Goal: Task Accomplishment & Management: Use online tool/utility

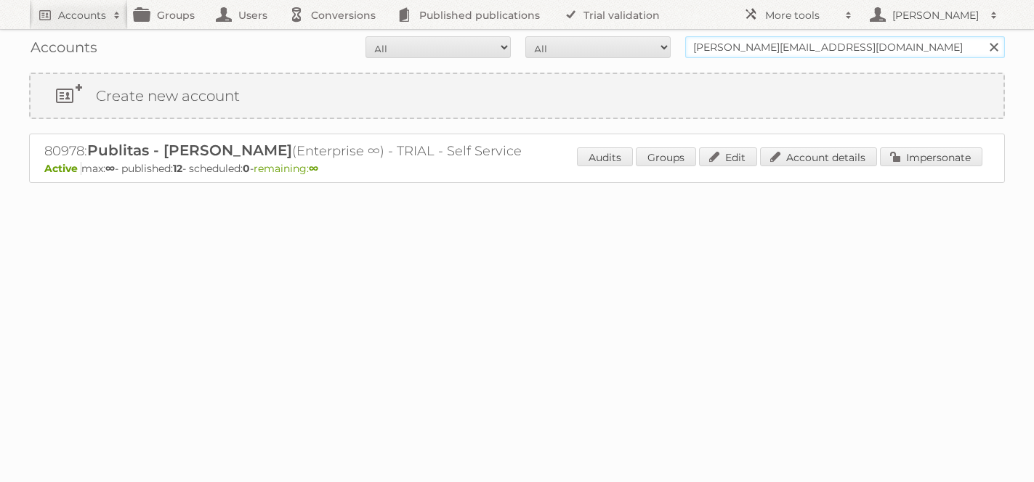
click at [730, 47] on input "iliana@publitas.com" at bounding box center [845, 47] width 320 height 22
type input "easy colombia"
click at [982, 36] on input "Search" at bounding box center [993, 47] width 22 height 22
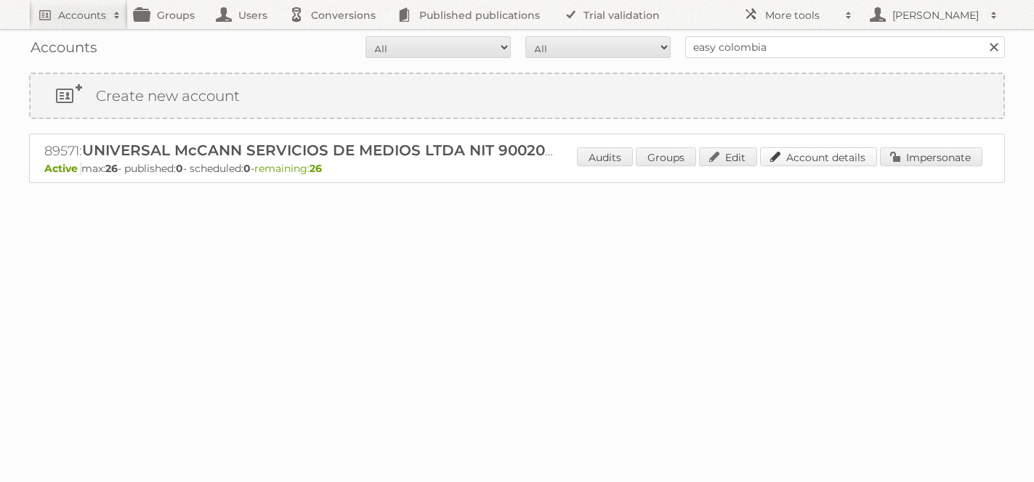
click at [818, 160] on link "Account details" at bounding box center [818, 157] width 117 height 19
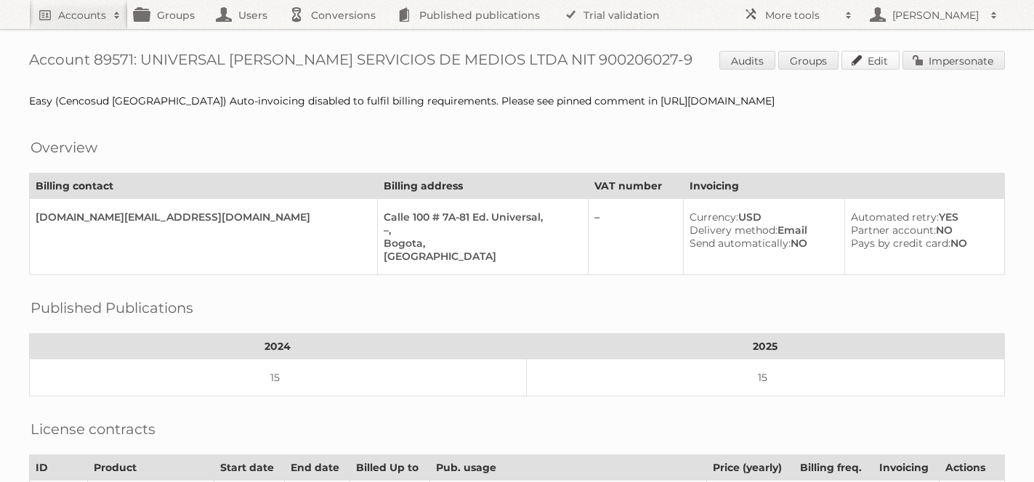
click at [865, 52] on link "Edit" at bounding box center [870, 60] width 58 height 19
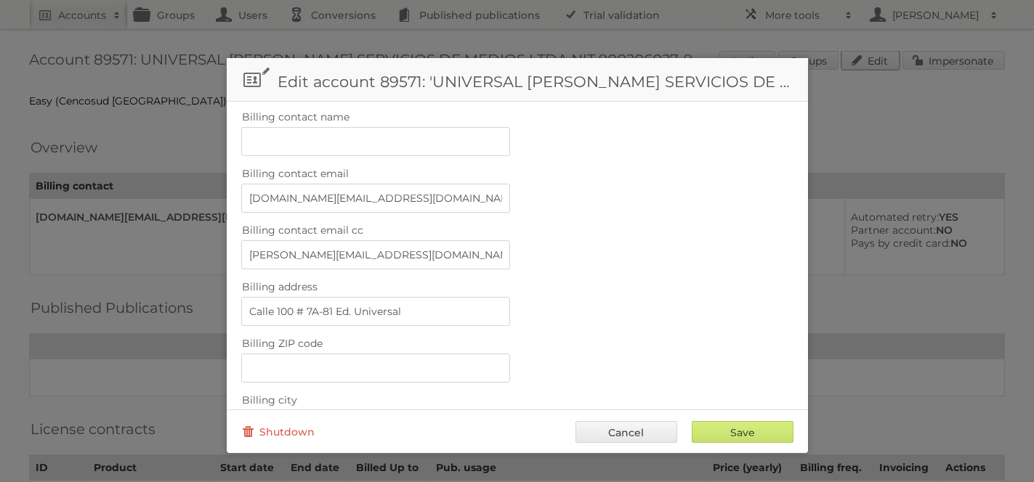
scroll to position [675, 0]
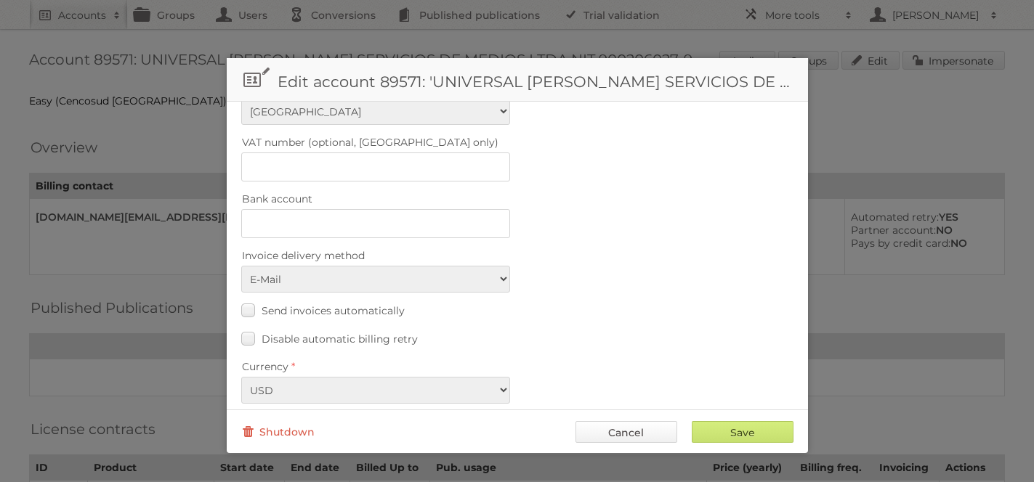
click at [621, 438] on link "Cancel" at bounding box center [626, 432] width 102 height 22
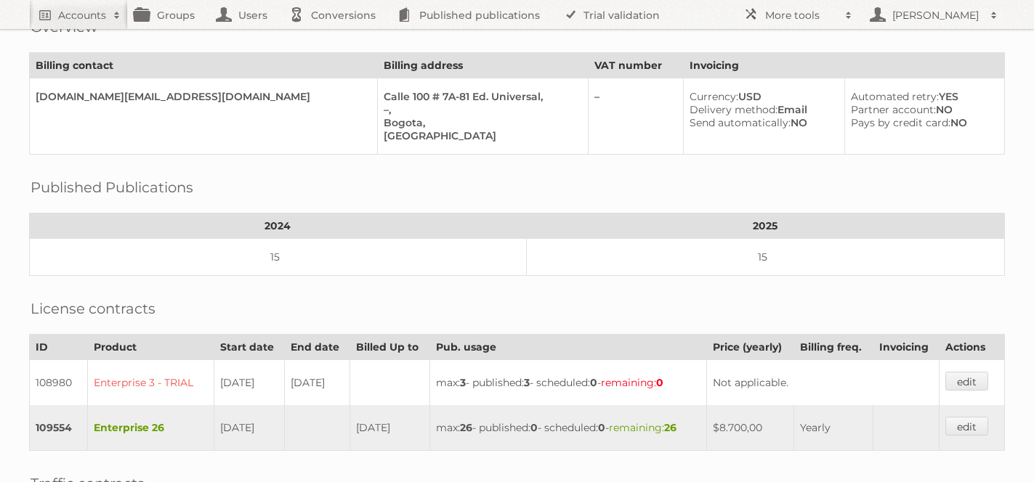
scroll to position [0, 0]
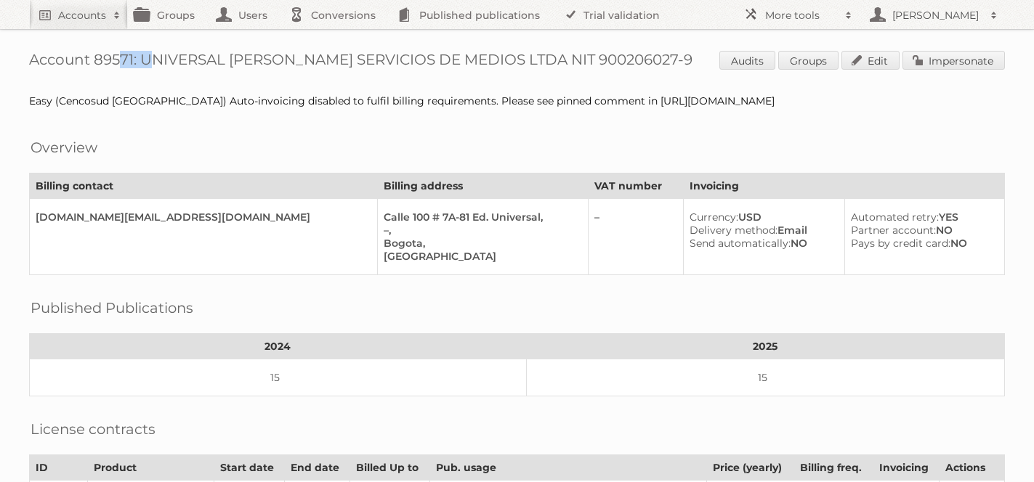
drag, startPoint x: 134, startPoint y: 60, endPoint x: 94, endPoint y: 60, distance: 40.0
click at [94, 60] on h1 "Account 89571: UNIVERSAL McCANN SERVICIOS DE MEDIOS LTDA NIT 900206027-9 Audits…" at bounding box center [517, 62] width 976 height 22
copy h1 "89571"
click at [74, 12] on h2 "Accounts" at bounding box center [82, 15] width 48 height 15
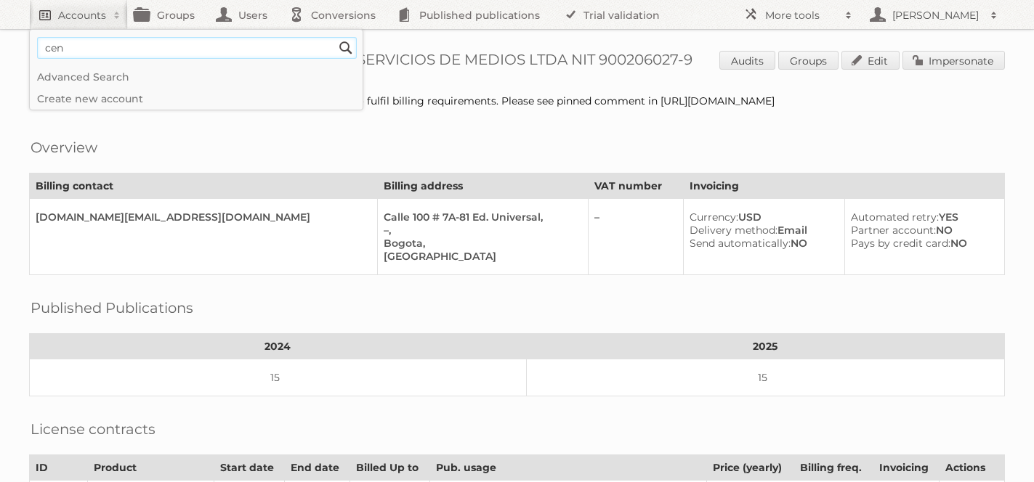
type input"] "cencosud colombia"
click at [335, 37] on input "Search" at bounding box center [346, 48] width 22 height 22
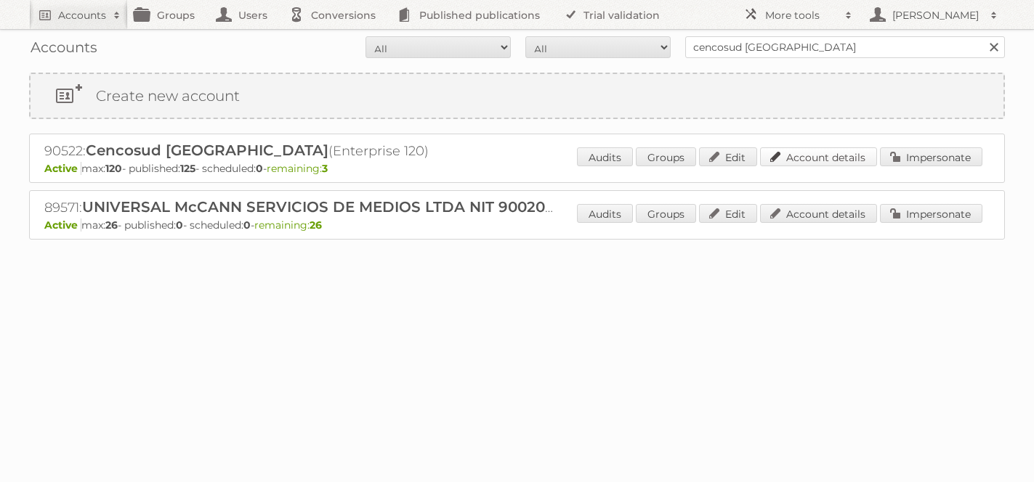
click at [810, 157] on link "Account details" at bounding box center [818, 157] width 117 height 19
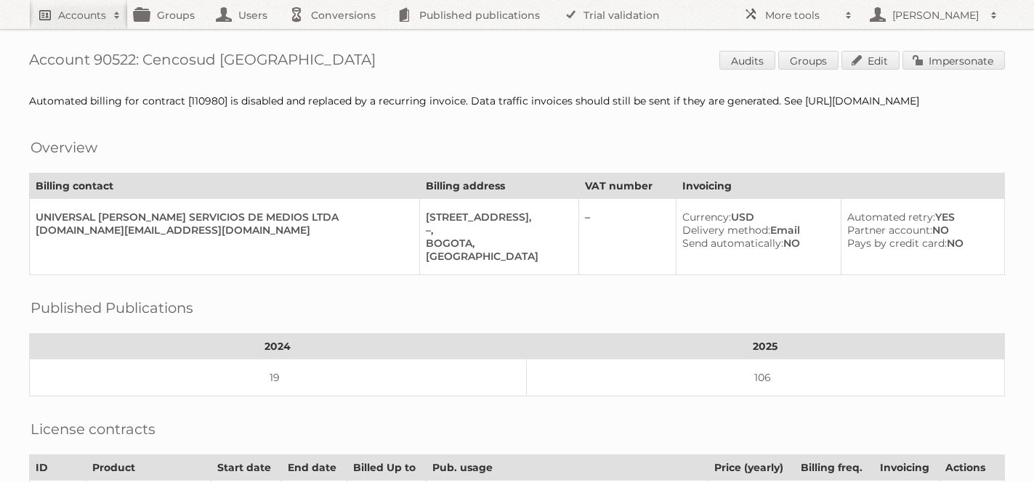
click at [76, 11] on h2 "Accounts" at bounding box center [82, 15] width 48 height 15
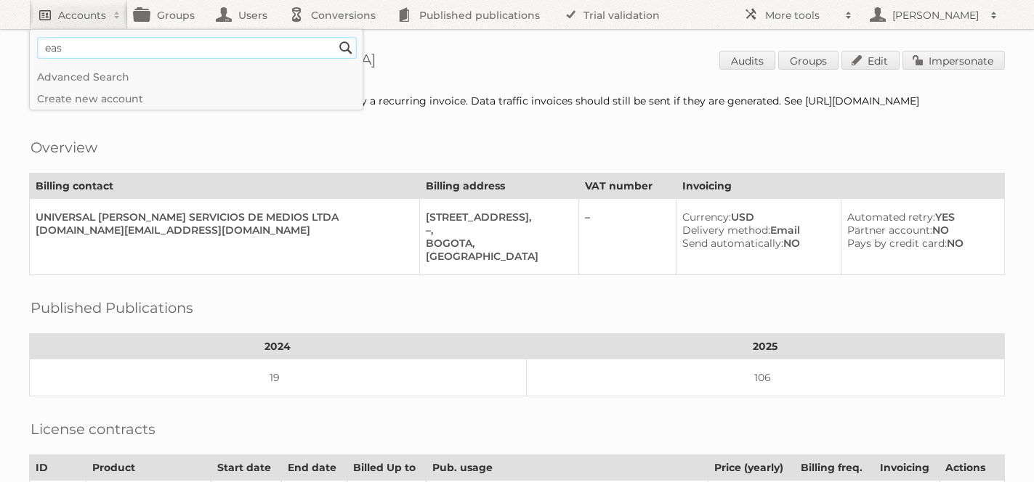
type input"] "easy colombia"
click at [335, 37] on input "Search" at bounding box center [346, 48] width 22 height 22
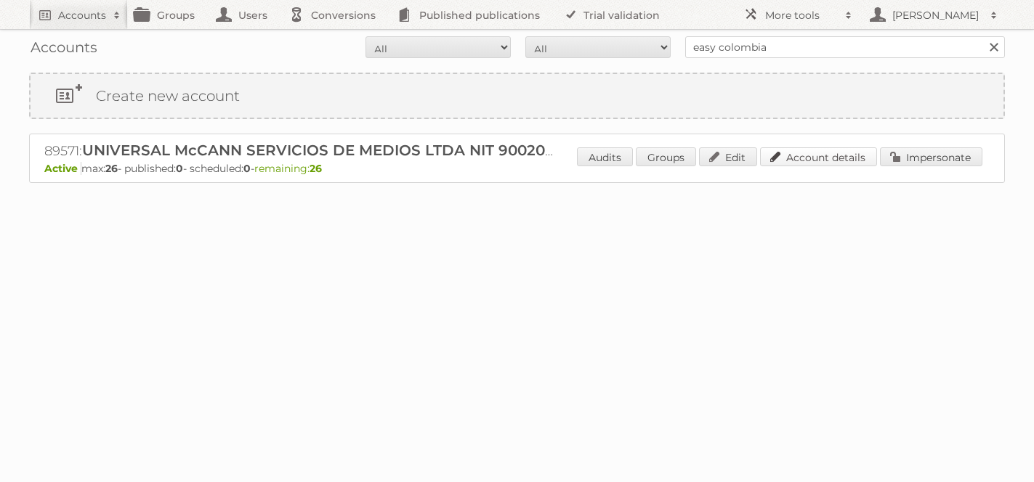
click at [829, 157] on link "Account details" at bounding box center [818, 157] width 117 height 19
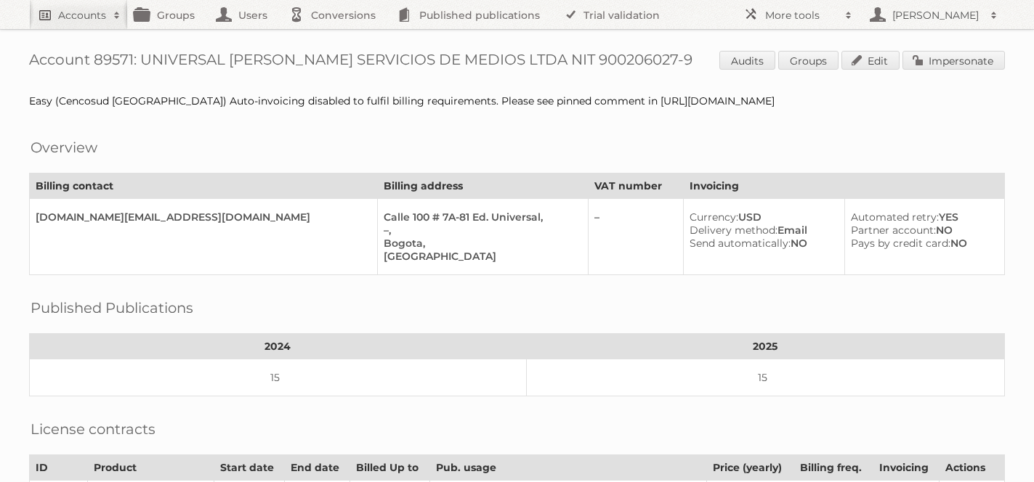
click at [69, 9] on h2 "Accounts" at bounding box center [82, 15] width 48 height 15
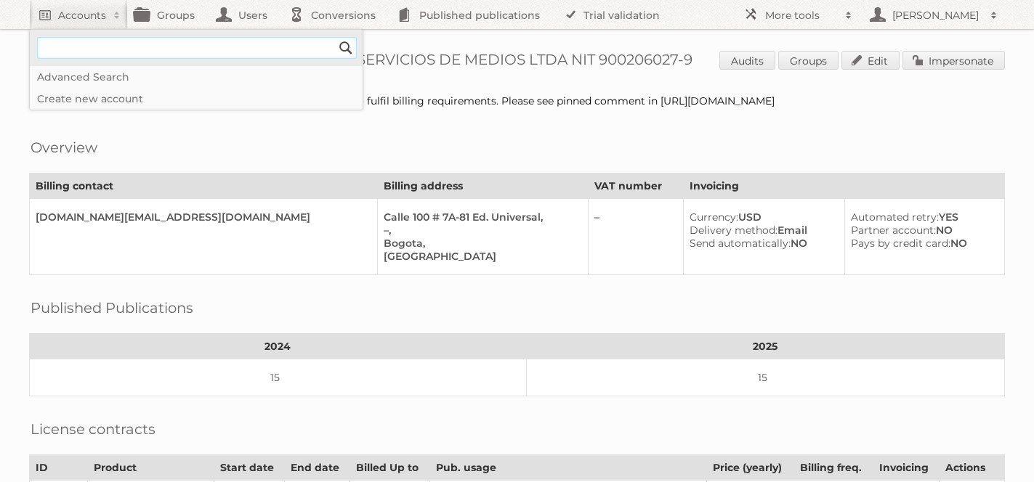
click at [89, 43] on input"] "text" at bounding box center [197, 48] width 320 height 22
click at [169, 49] on input"] "text" at bounding box center [197, 48] width 320 height 22
type input"] "el dorado"
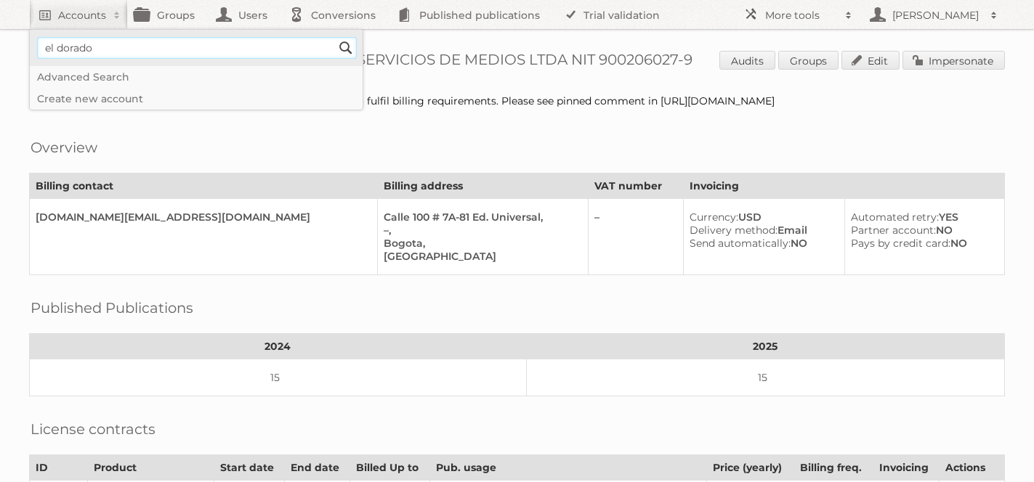
click at [335, 37] on input "Search" at bounding box center [346, 48] width 22 height 22
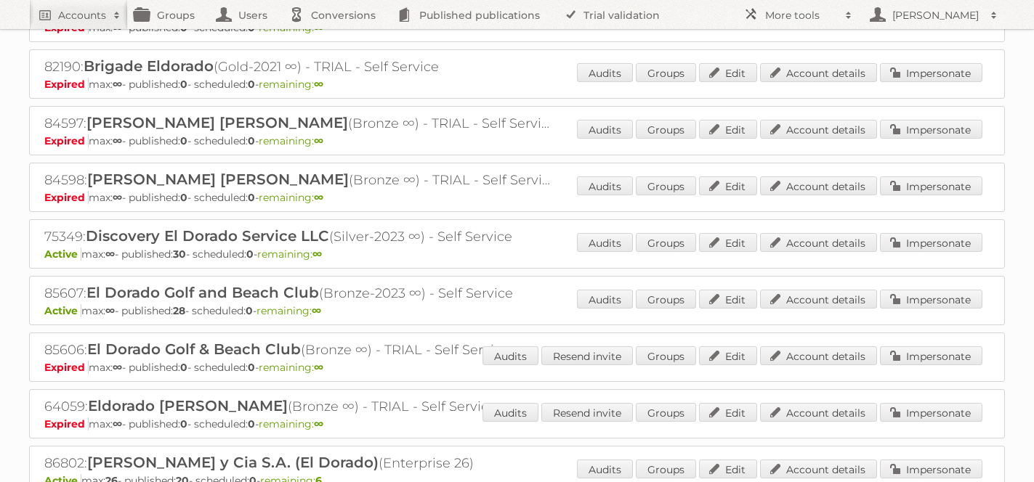
scroll to position [309, 0]
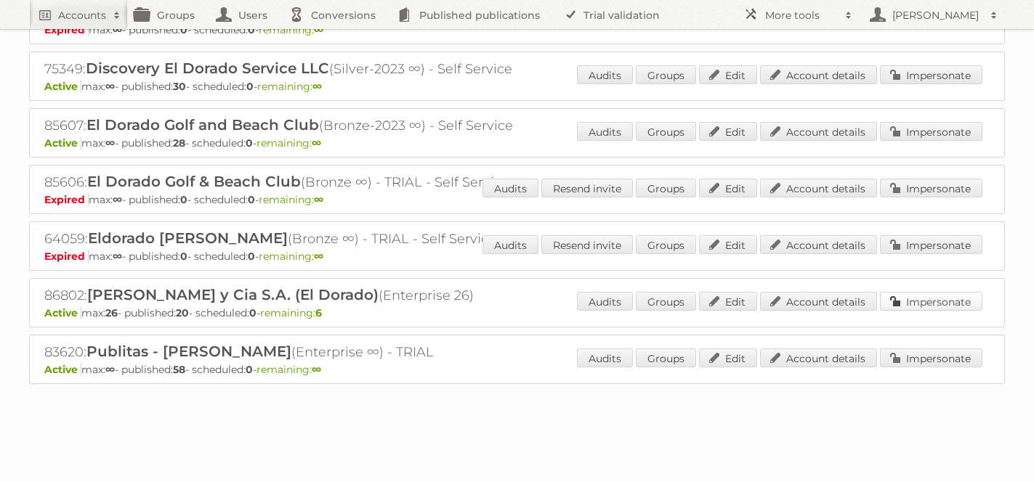
click at [930, 299] on link "Impersonate" at bounding box center [931, 301] width 102 height 19
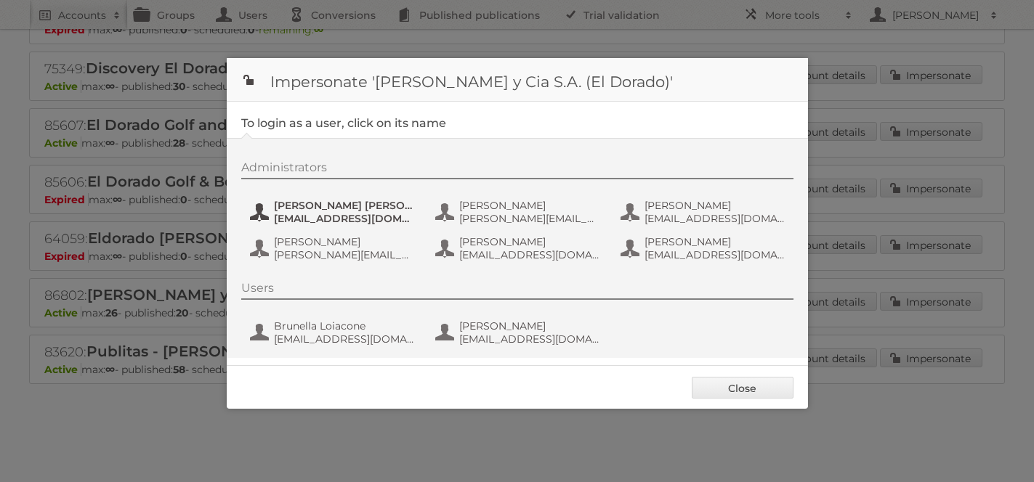
click at [336, 211] on span "Amadeo Cutini Brandi" at bounding box center [344, 205] width 141 height 13
